Goal: Task Accomplishment & Management: Manage account settings

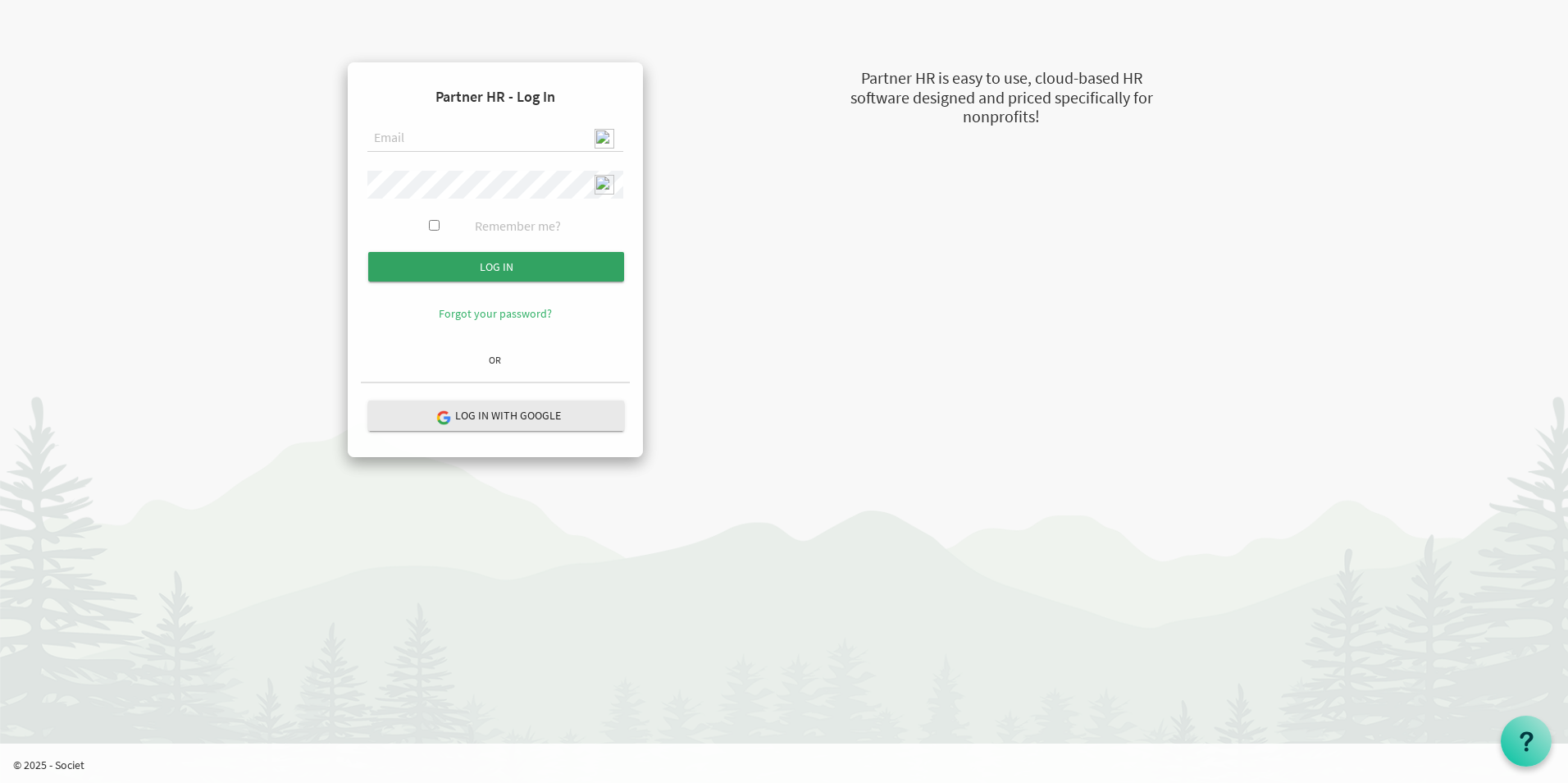
type input "[EMAIL_ADDRESS][DOMAIN_NAME]"
click at [584, 255] on input "submit" at bounding box center [495, 266] width 256 height 30
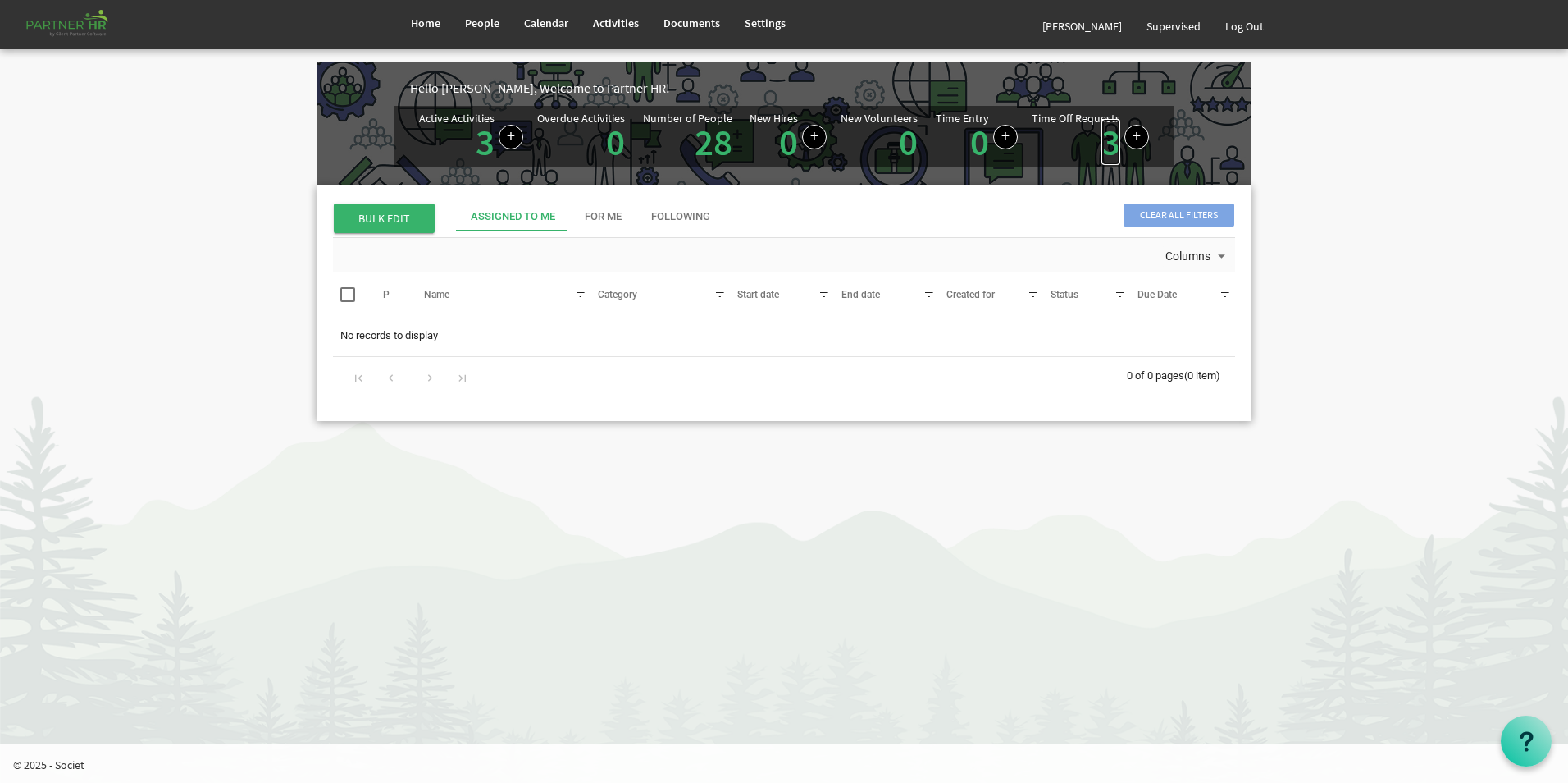
click at [1102, 154] on link "3" at bounding box center [1111, 142] width 19 height 46
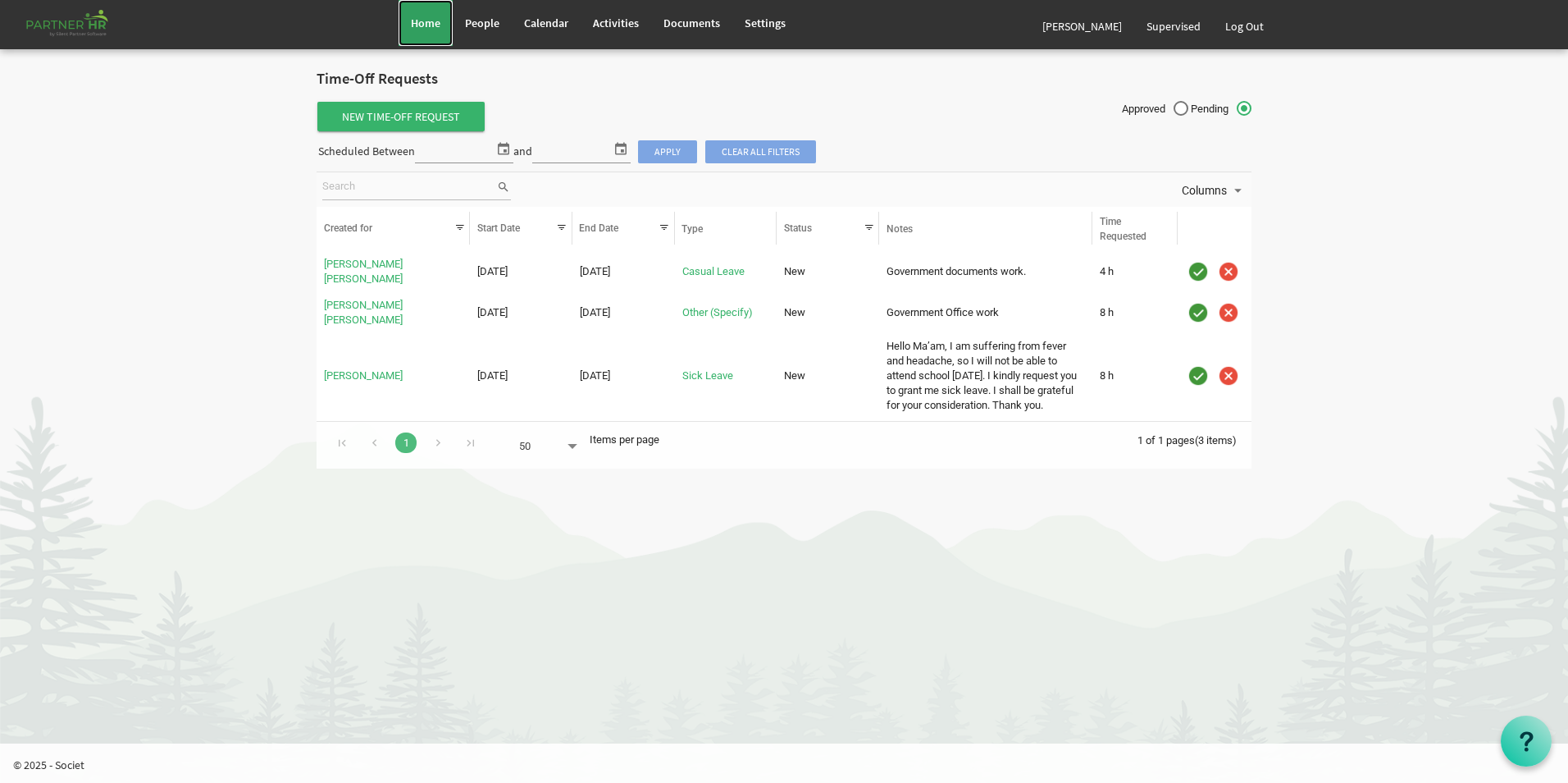
click at [431, 28] on span "Home" at bounding box center [425, 22] width 30 height 14
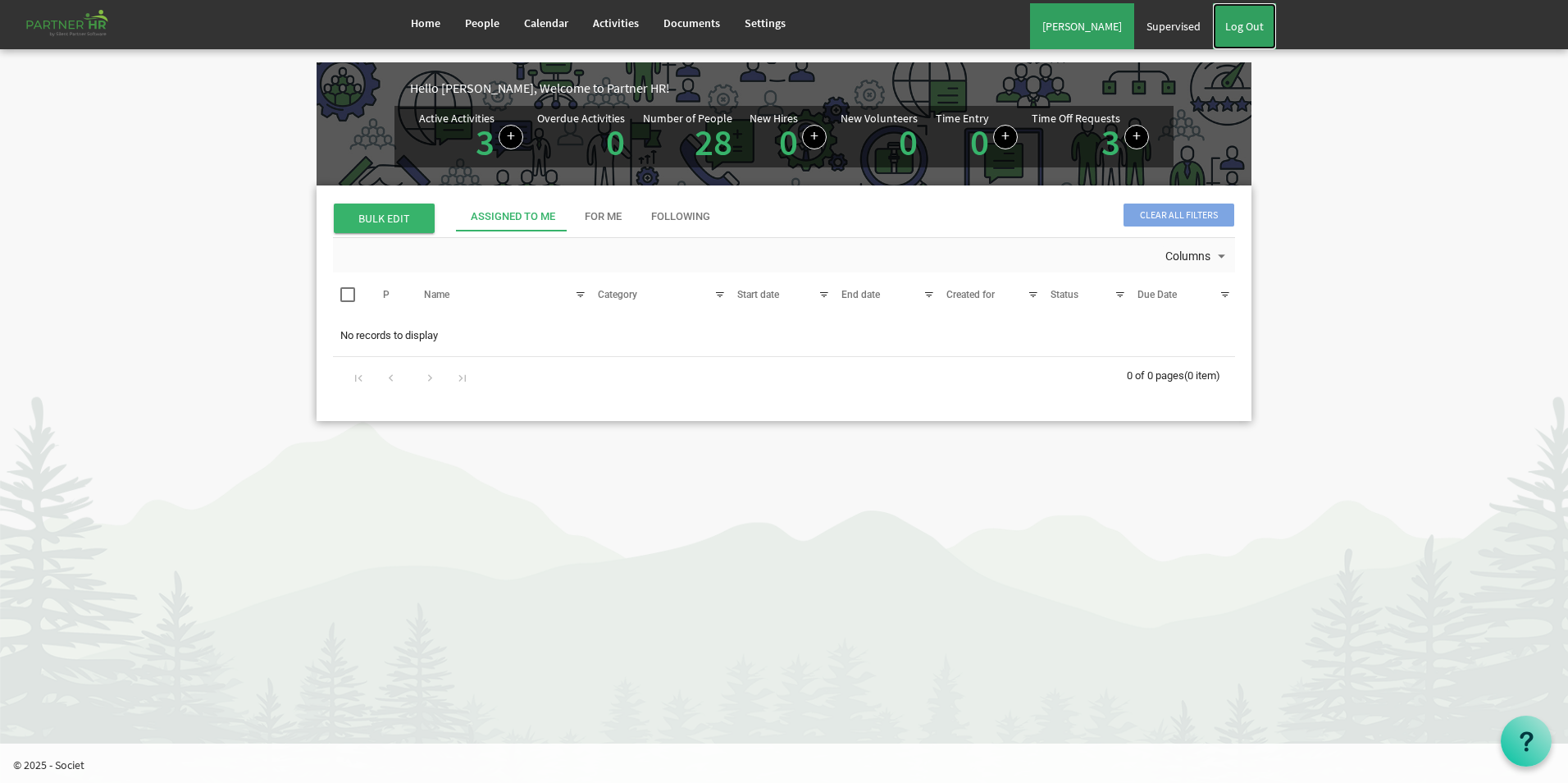
drag, startPoint x: 1245, startPoint y: 23, endPoint x: 1057, endPoint y: 22, distance: 188.0
click at [1245, 24] on link "Log Out" at bounding box center [1244, 26] width 63 height 46
